Goal: Find specific page/section: Find specific page/section

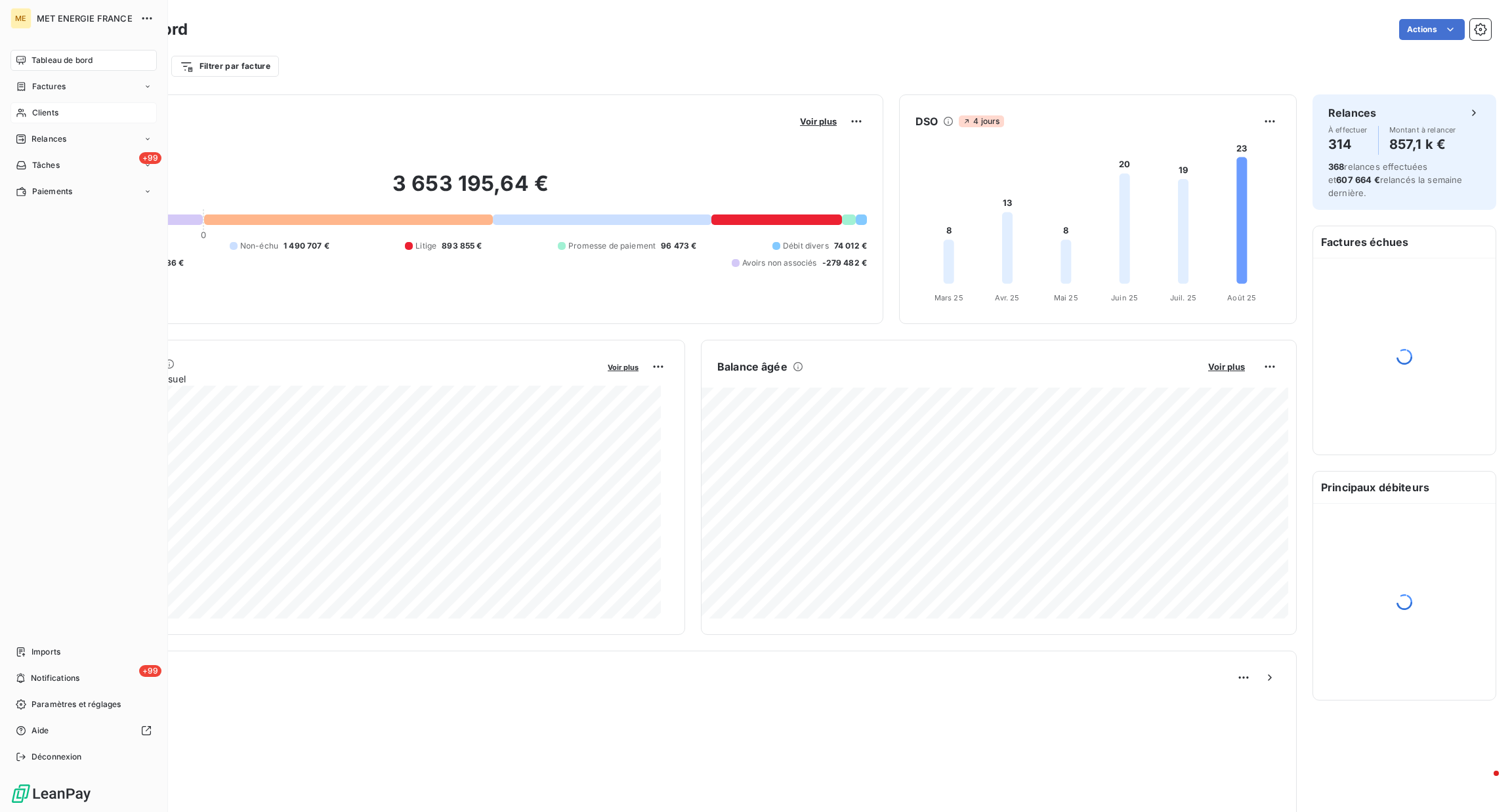
click at [37, 118] on span "Clients" at bounding box center [45, 112] width 26 height 12
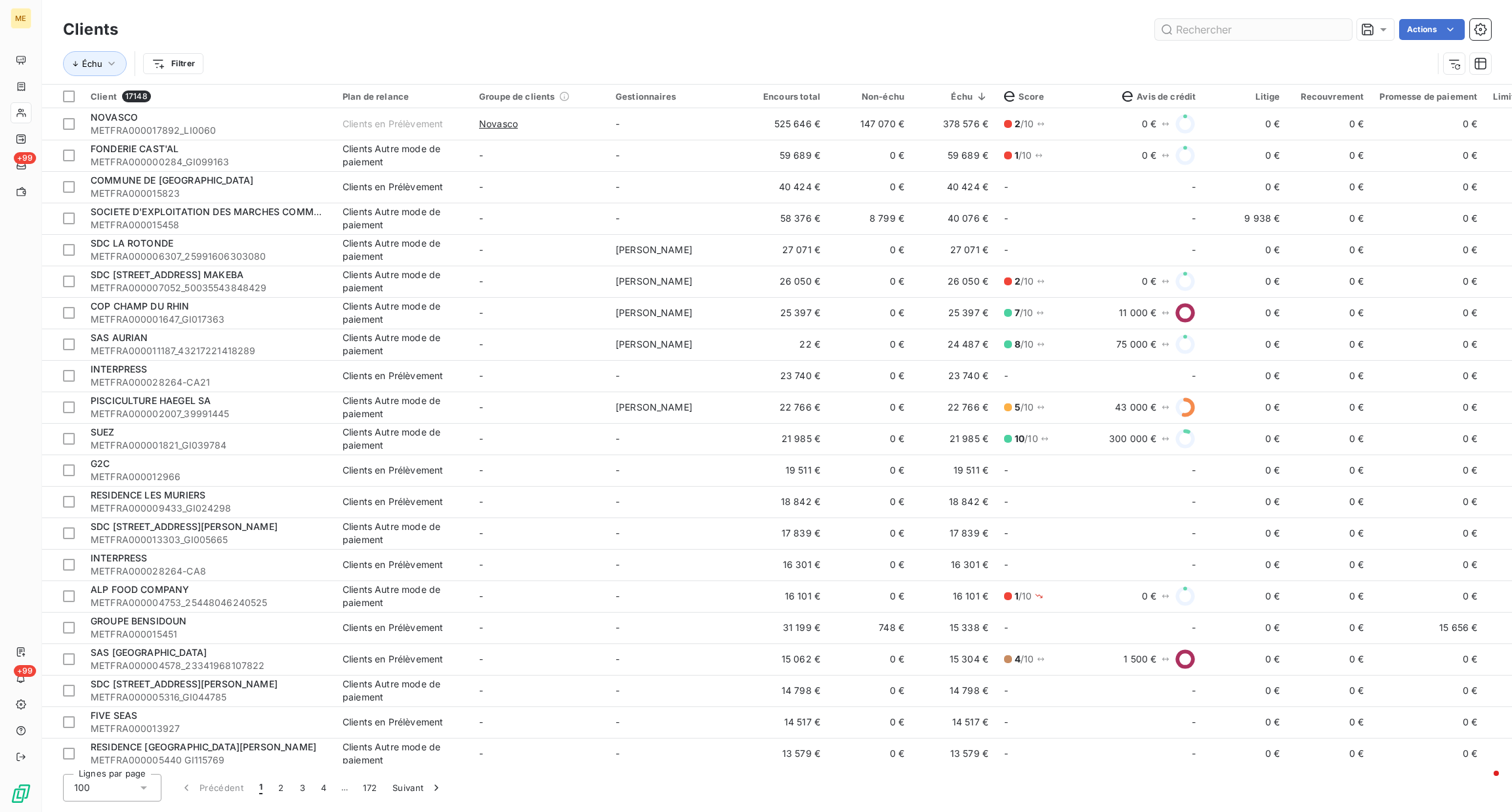
click at [1203, 39] on input "text" at bounding box center [1253, 29] width 197 height 21
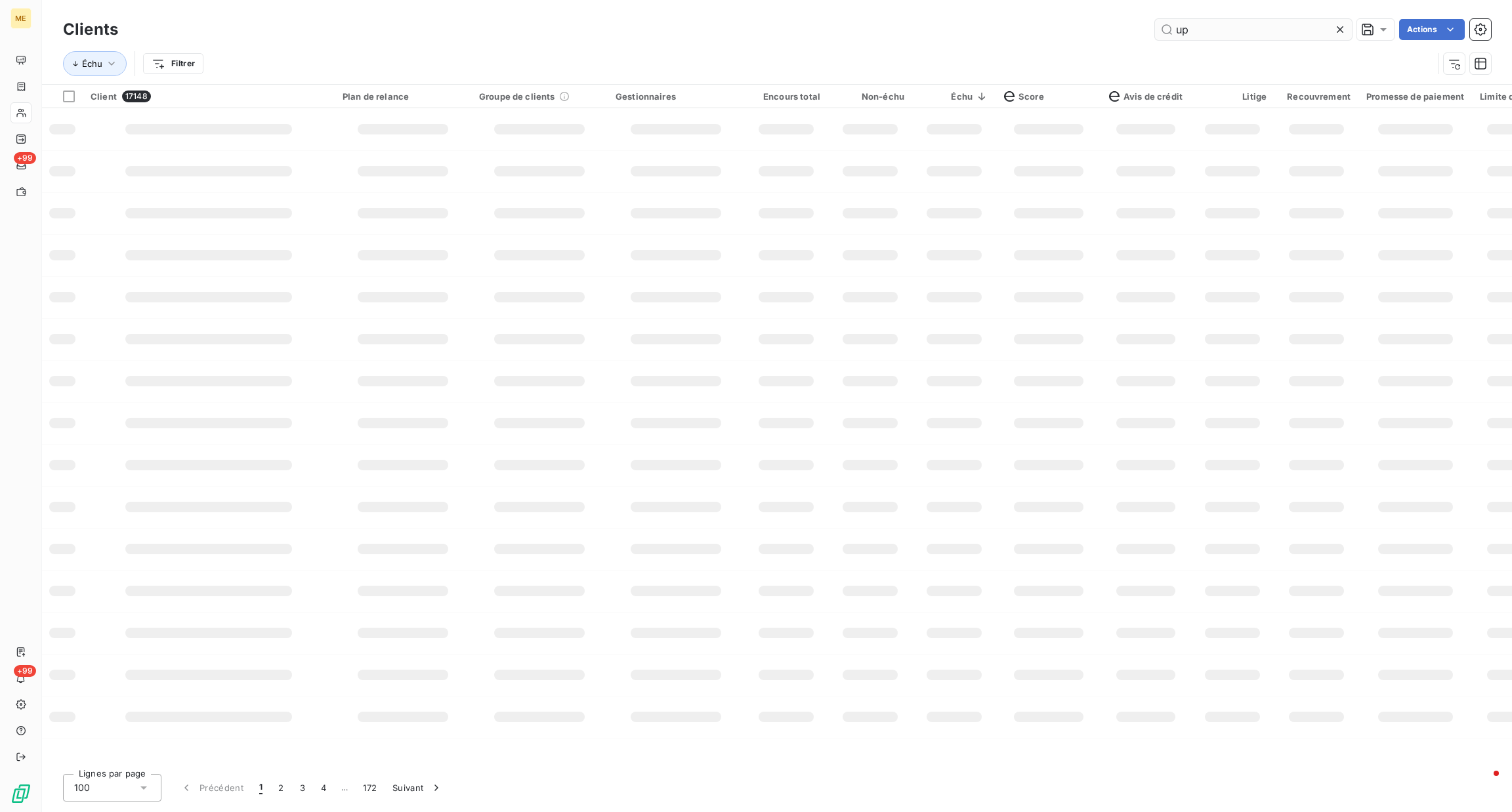
type input "u"
type input "l"
type input "m"
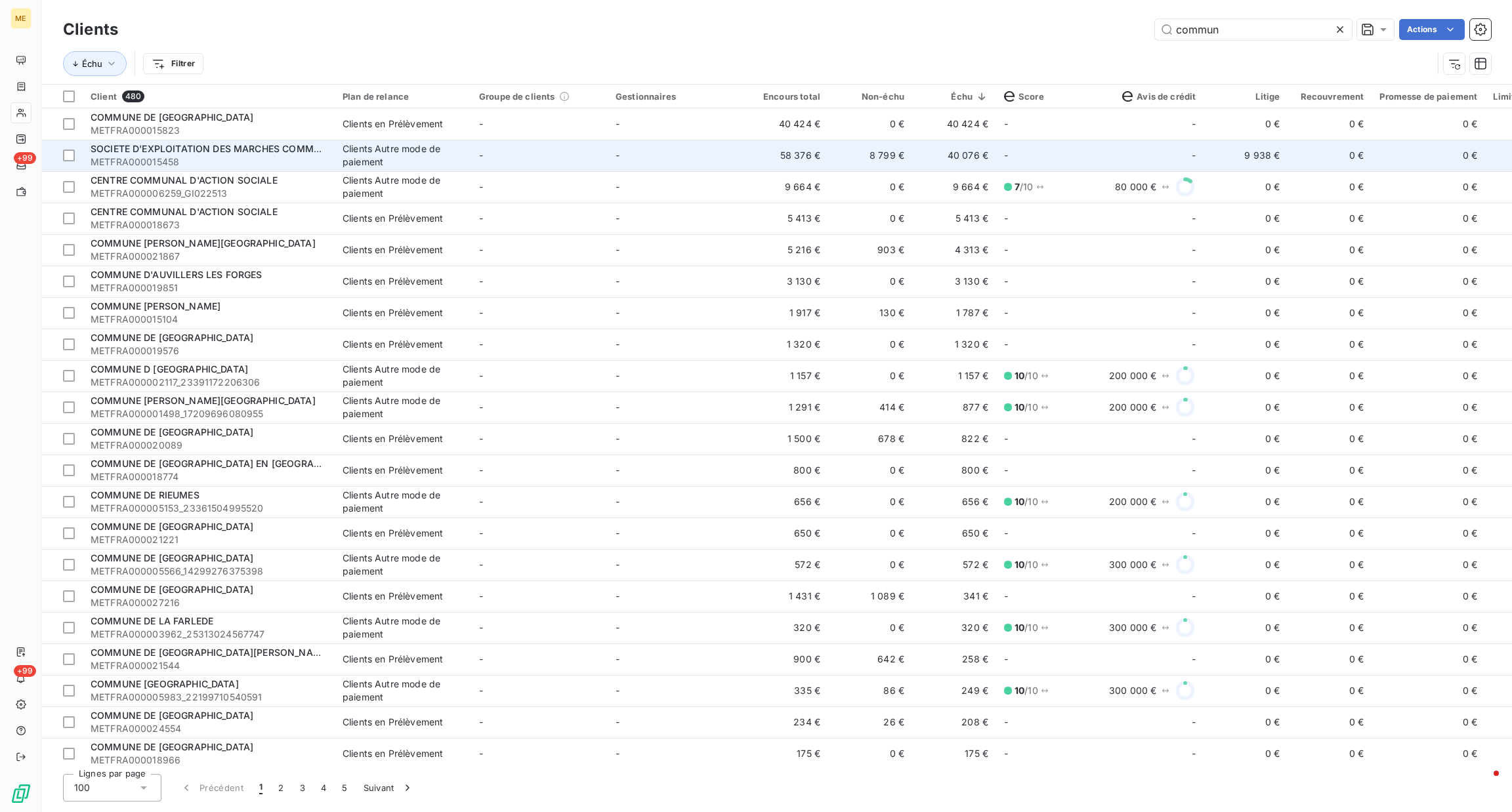
type input "commun"
click at [672, 156] on td "-" at bounding box center [676, 155] width 137 height 31
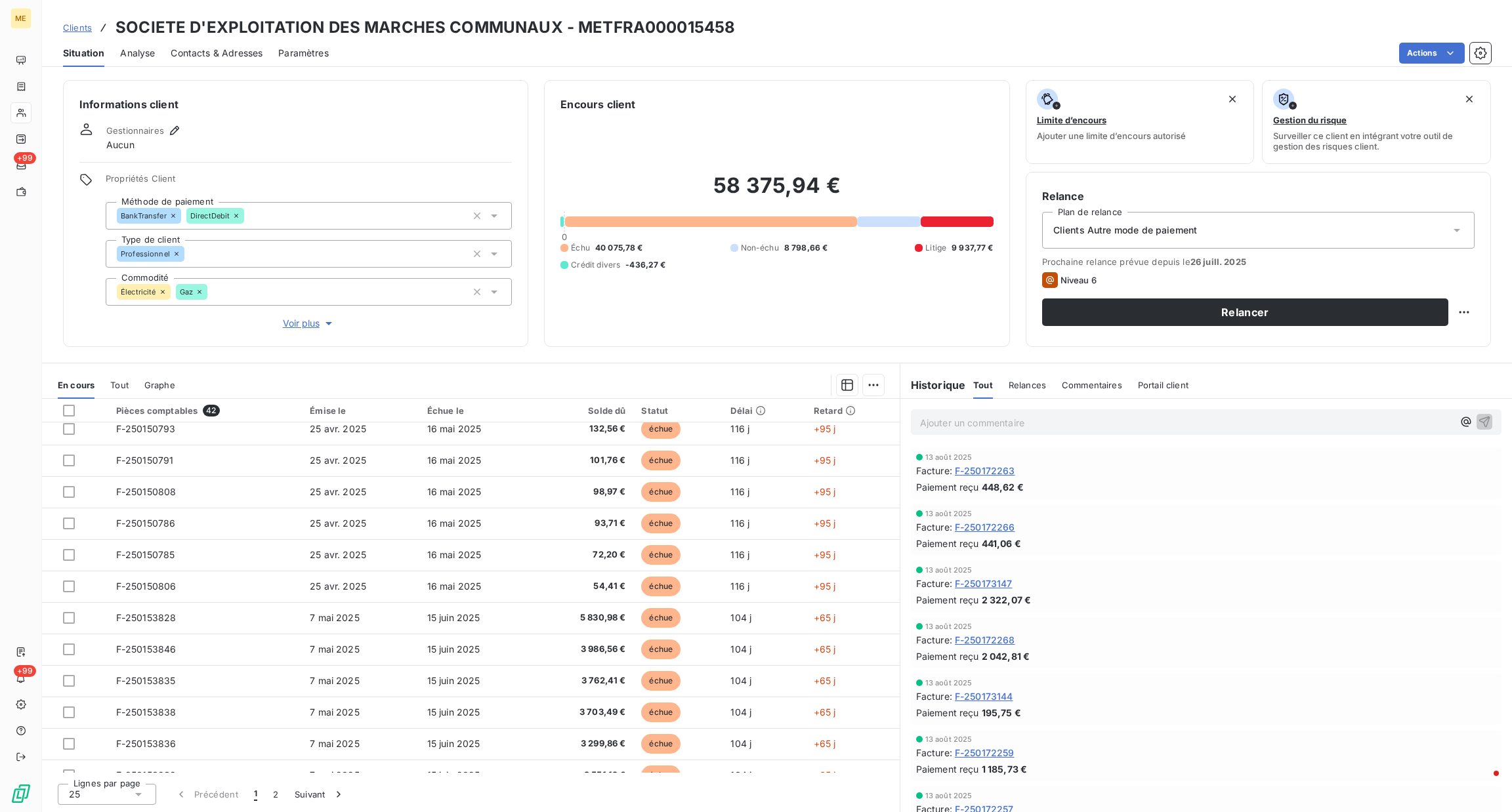
scroll to position [437, 0]
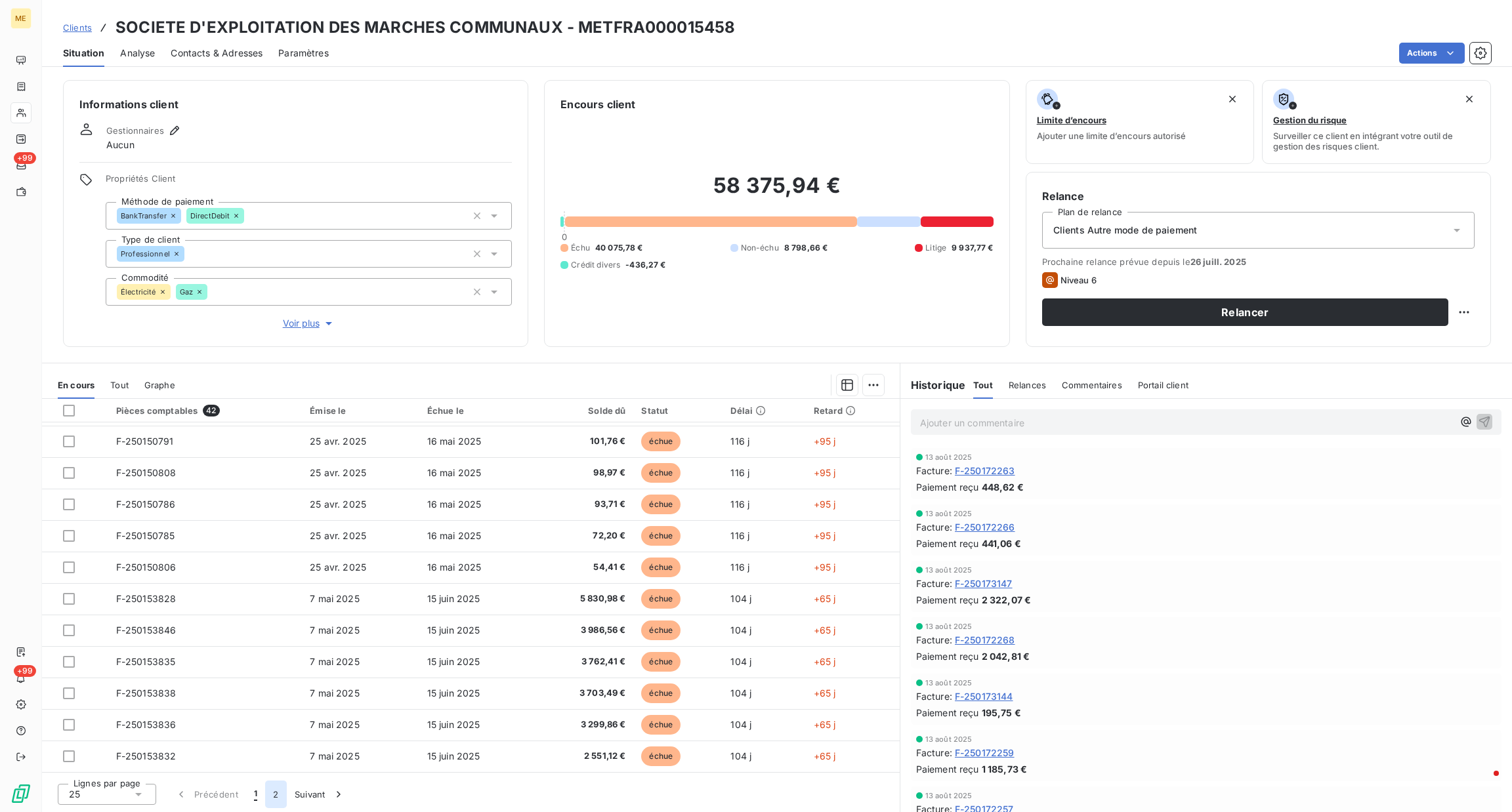
click at [276, 796] on button "2" at bounding box center [275, 794] width 21 height 28
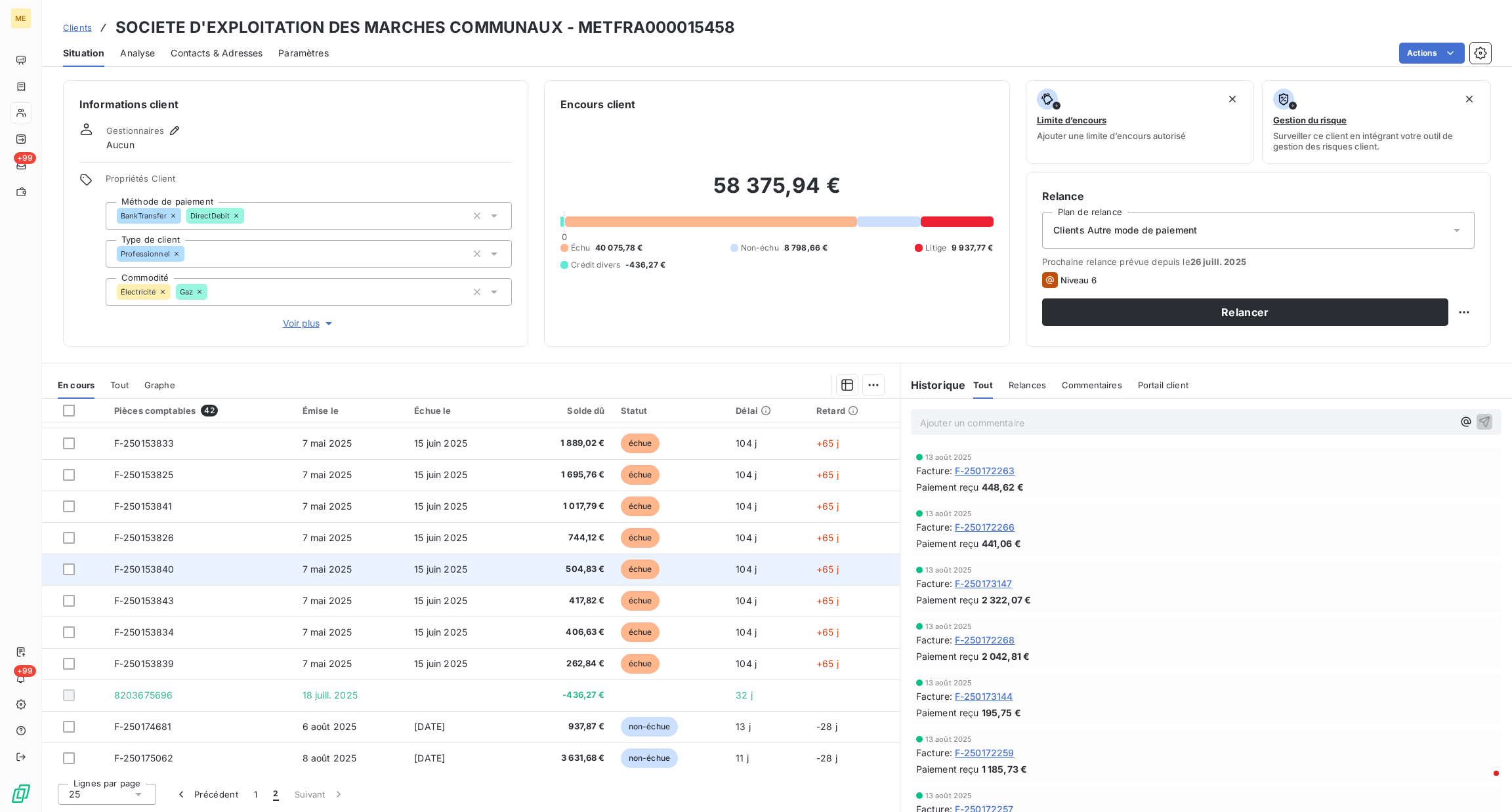
scroll to position [185, 0]
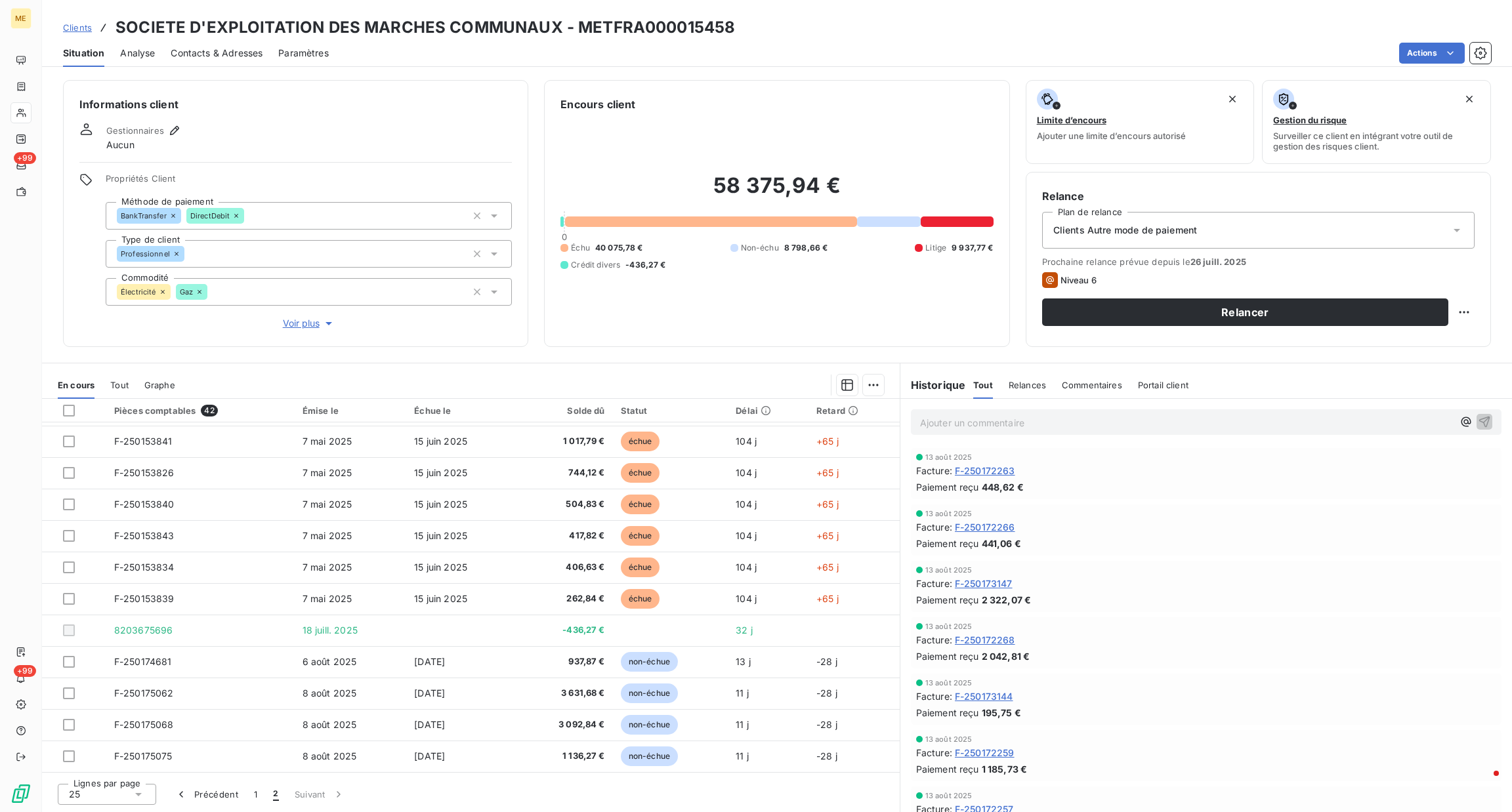
click at [123, 383] on span "Tout" at bounding box center [119, 385] width 18 height 10
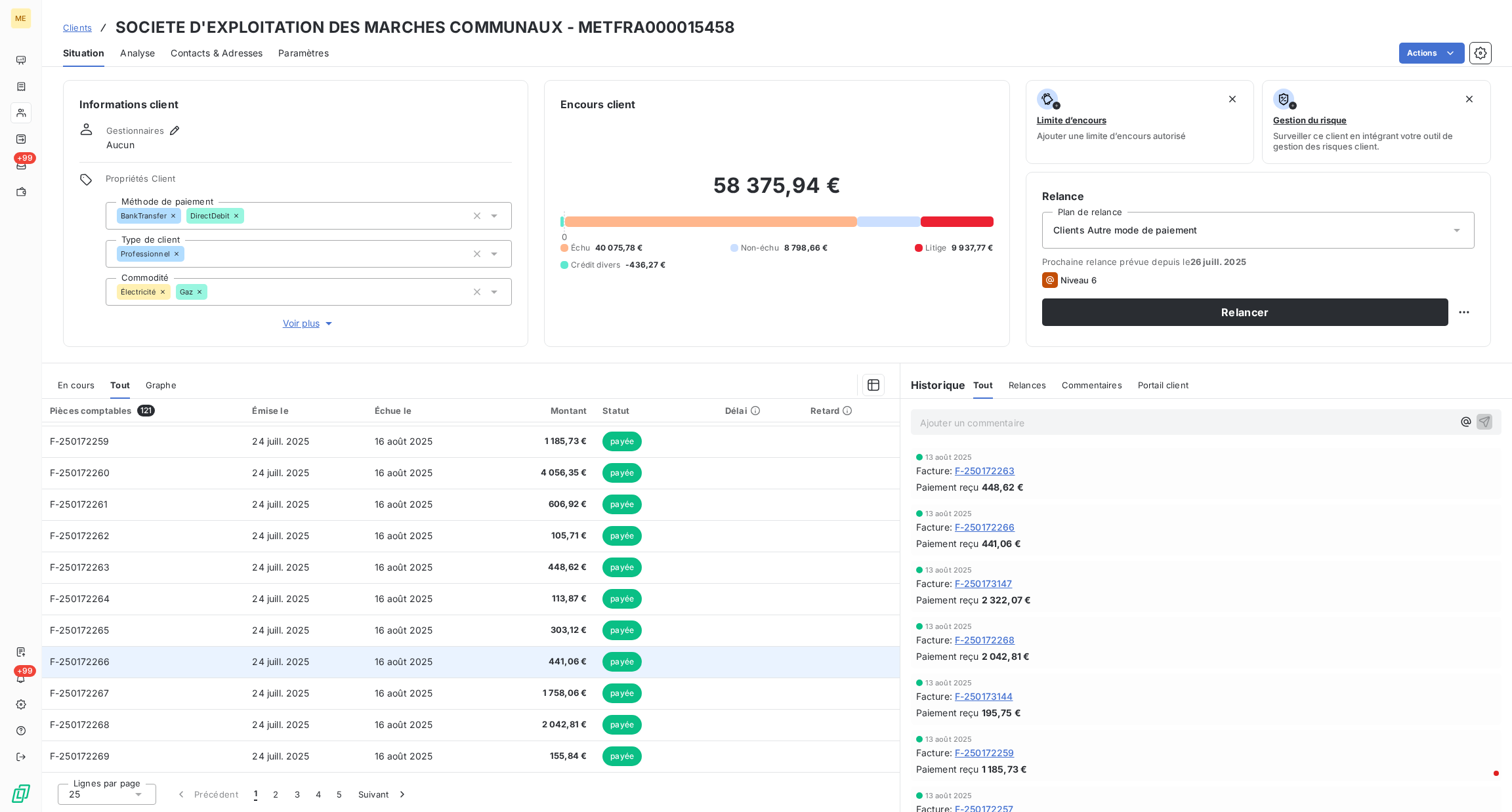
scroll to position [0, 0]
